Goal: Task Accomplishment & Management: Manage account settings

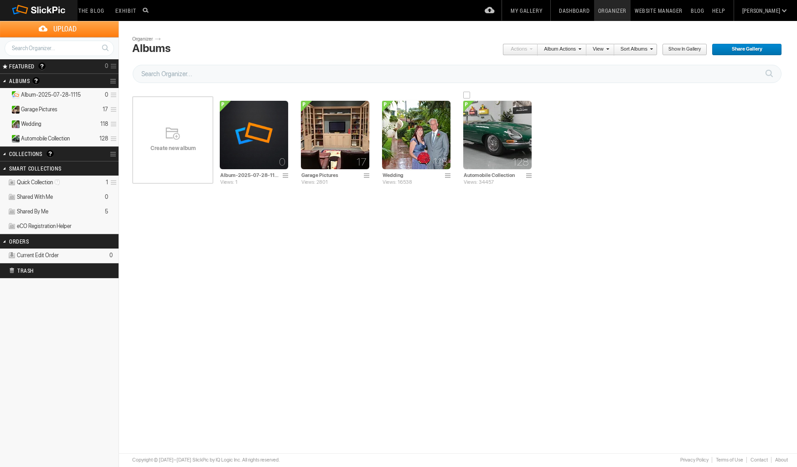
click at [498, 139] on img at bounding box center [497, 135] width 68 height 68
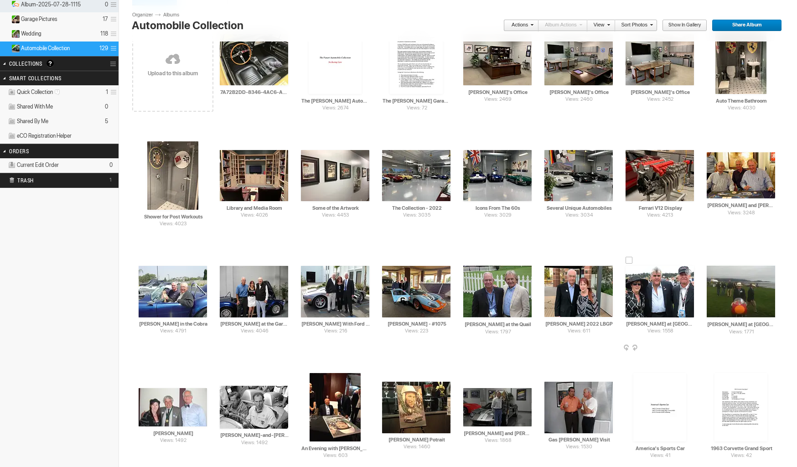
scroll to position [95, 0]
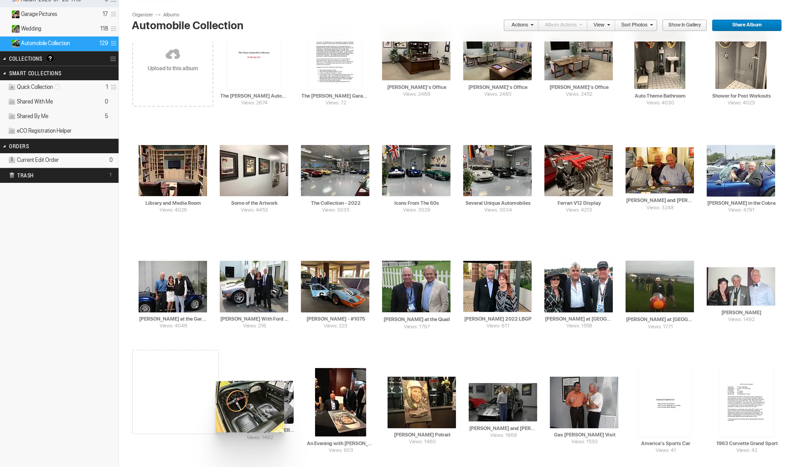
drag, startPoint x: 265, startPoint y: 64, endPoint x: 213, endPoint y: 368, distance: 308.7
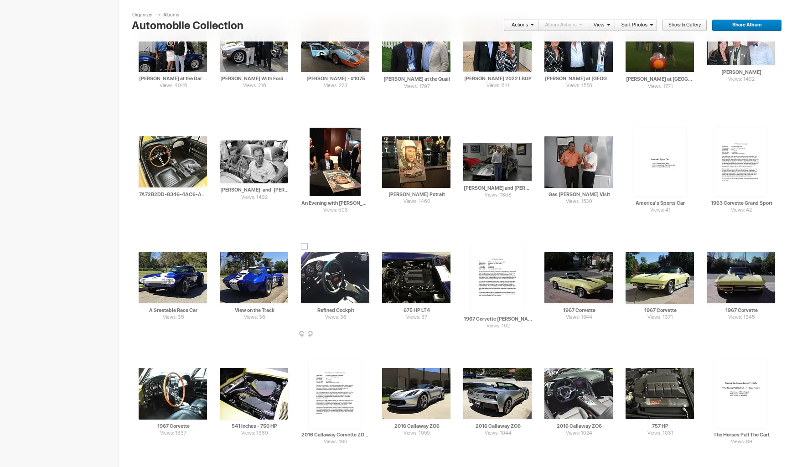
scroll to position [337, 0]
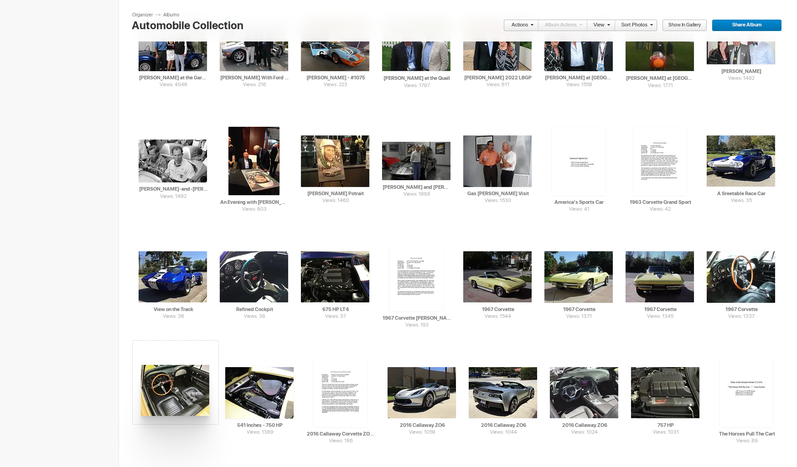
drag, startPoint x: 171, startPoint y: 160, endPoint x: 140, endPoint y: 365, distance: 207.5
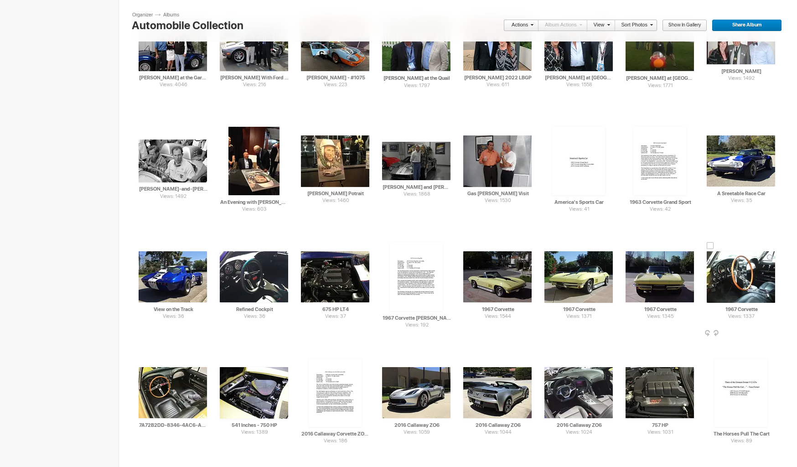
click at [775, 332] on span at bounding box center [774, 333] width 9 height 7
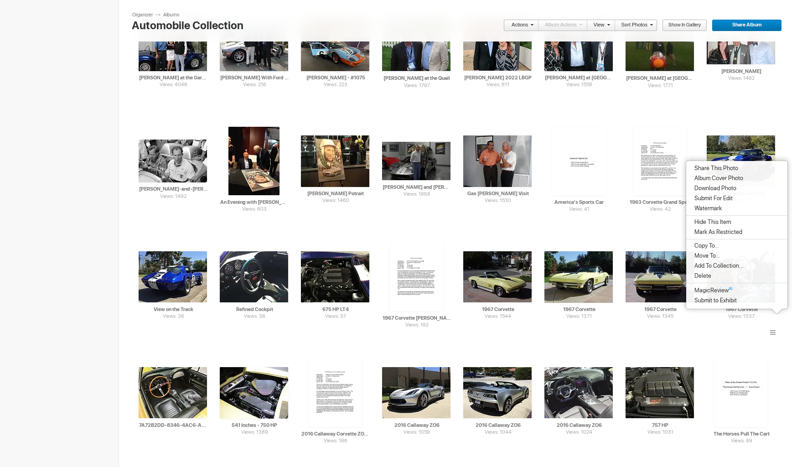
click at [719, 281] on li "Delete" at bounding box center [736, 276] width 101 height 10
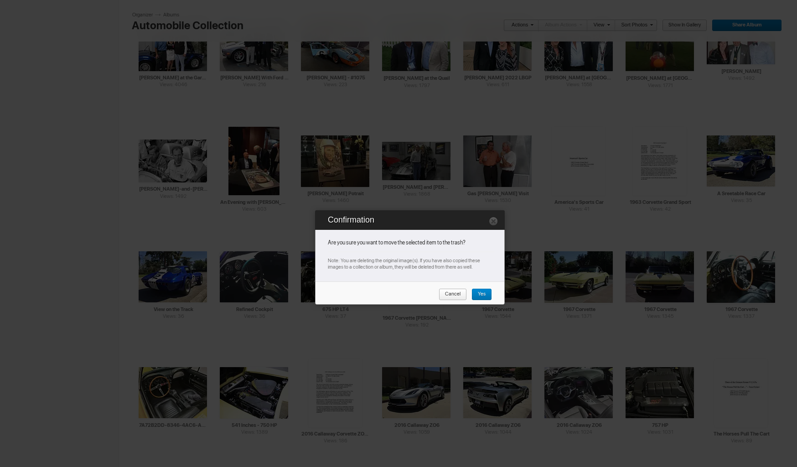
click at [482, 301] on span "Yes" at bounding box center [479, 295] width 14 height 12
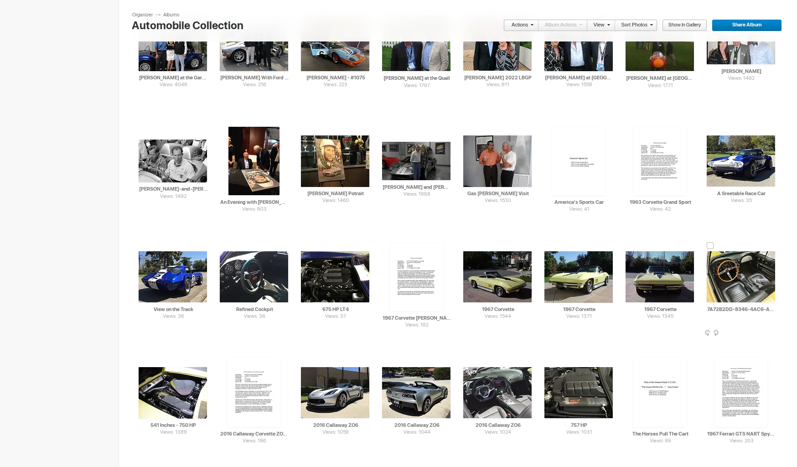
drag, startPoint x: 708, startPoint y: 310, endPoint x: 747, endPoint y: 316, distance: 39.3
click at [708, 310] on input "7A72B2DD-8346-4AC6-A547-2F5E4B14F044_1_105_c" at bounding box center [741, 309] width 69 height 8
type input "c"
click at [773, 359] on td "Views: 203 AI 1967 Ferrari GTS NART Spyder Replica HTML: Direct: Forum: Photo I…" at bounding box center [741, 392] width 68 height 105
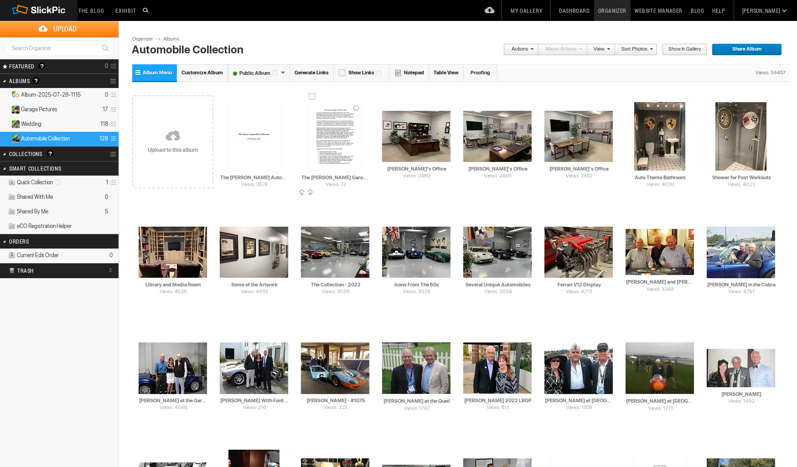
scroll to position [0, 0]
type input "1967 Corvette"
click at [57, 10] on link at bounding box center [39, 10] width 55 height 21
